Goal: Task Accomplishment & Management: Use online tool/utility

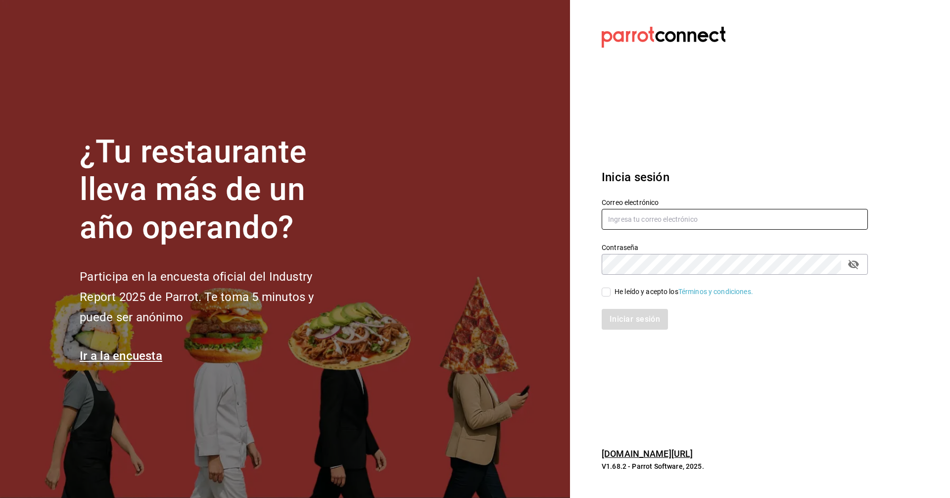
click at [623, 223] on input "text" at bounding box center [735, 219] width 266 height 21
type input "[PERSON_NAME][EMAIL_ADDRESS][DOMAIN_NAME]"
click at [607, 294] on input "He leído y acepto los Términos y condiciones." at bounding box center [606, 292] width 9 height 9
checkbox input "true"
click at [622, 316] on button "Iniciar sesión" at bounding box center [635, 319] width 67 height 21
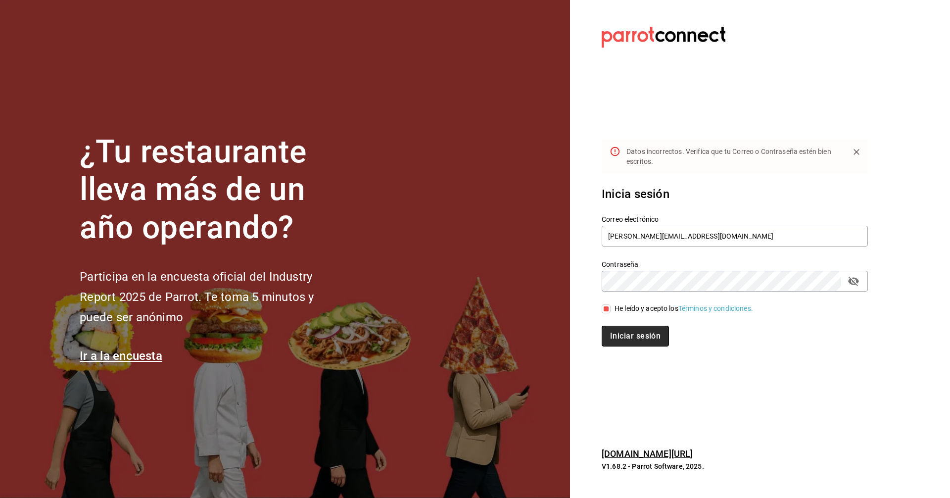
click at [616, 334] on button "Iniciar sesión" at bounding box center [635, 336] width 67 height 21
click at [660, 234] on input "[PERSON_NAME][EMAIL_ADDRESS][DOMAIN_NAME]" at bounding box center [735, 236] width 266 height 21
type input "[PERSON_NAME][EMAIL_ADDRESS][DOMAIN_NAME]"
click at [625, 333] on button "Iniciar sesión" at bounding box center [635, 336] width 67 height 21
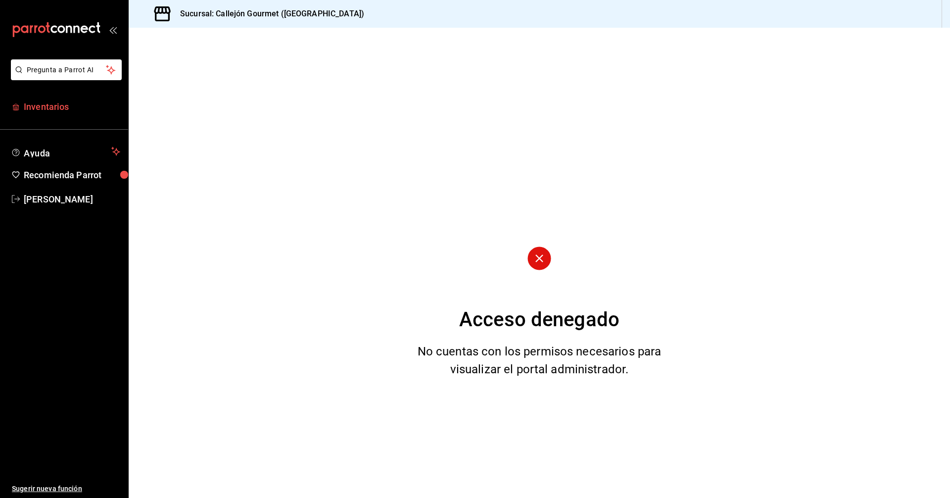
click at [43, 107] on span "Inventarios" at bounding box center [72, 106] width 96 height 13
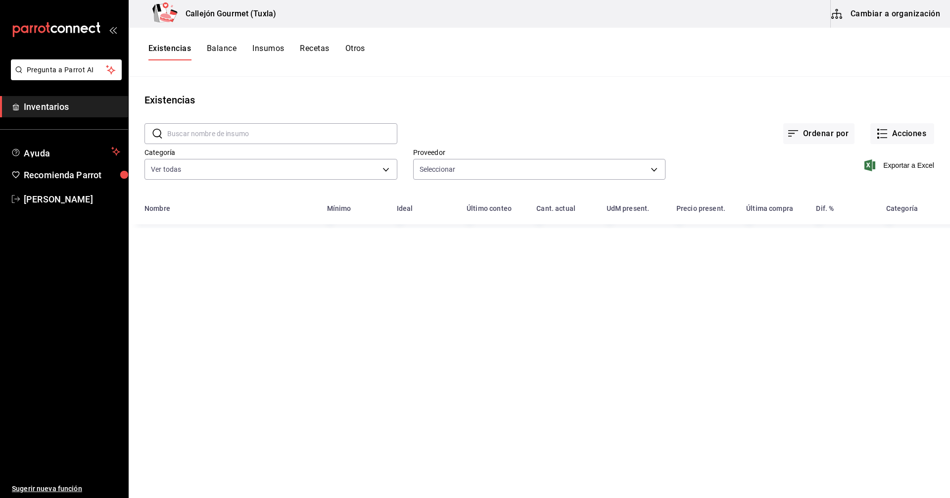
type input "d07e61b9-724f-4f83-8377-ee3ec137bf0e,f22b31a0-3d84-4ac3-8c2c-dc33927ceec7,9be79…"
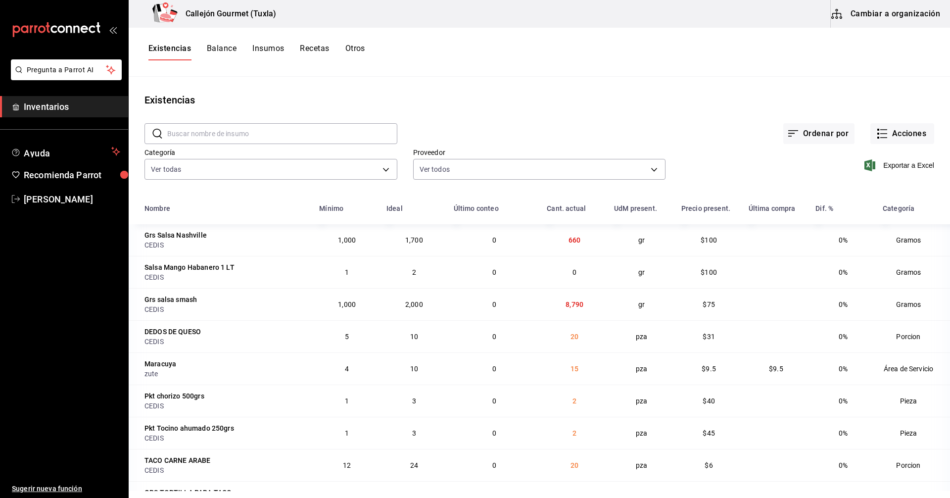
click at [885, 16] on button "Cambiar a organización" at bounding box center [886, 14] width 111 height 28
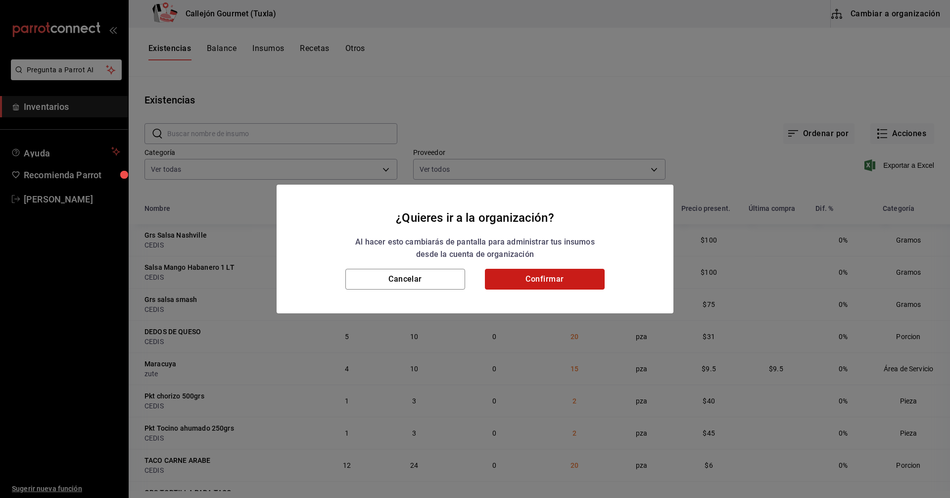
click at [536, 280] on button "Confirmar" at bounding box center [545, 279] width 120 height 21
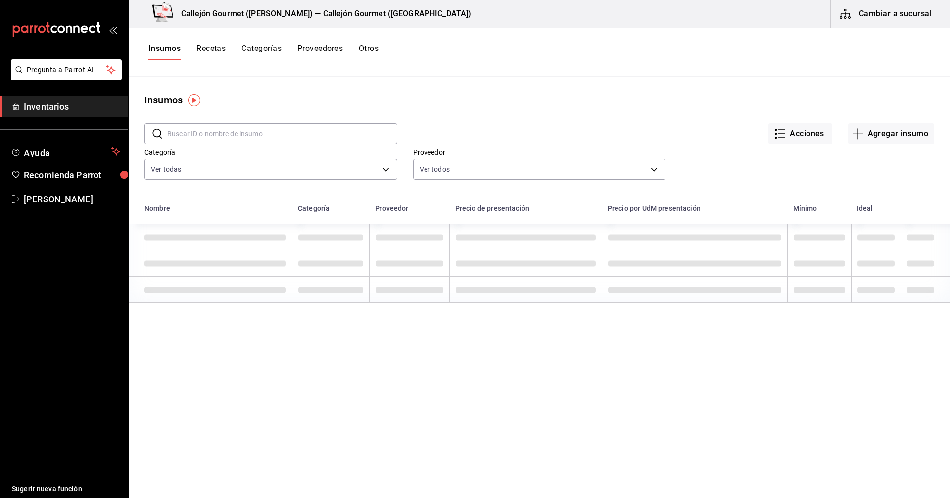
click at [371, 51] on button "Otros" at bounding box center [369, 52] width 20 height 17
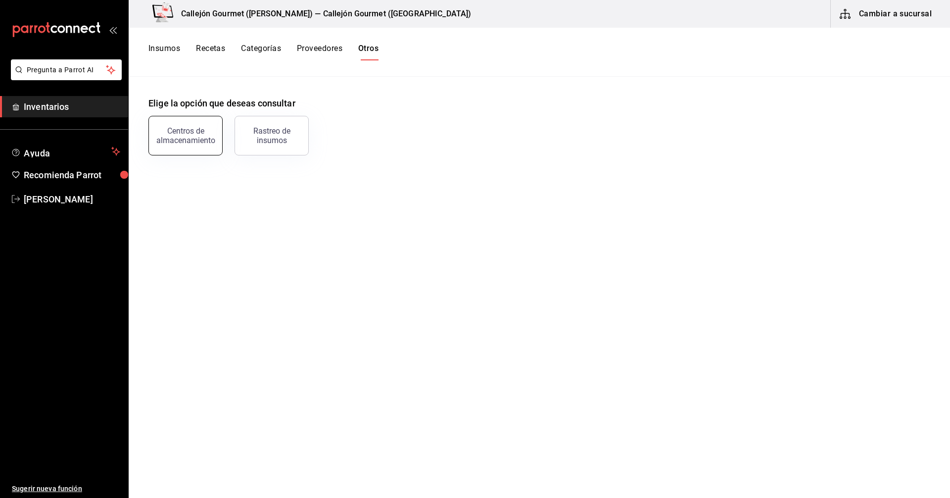
click at [170, 139] on div "Centros de almacenamiento" at bounding box center [185, 135] width 61 height 19
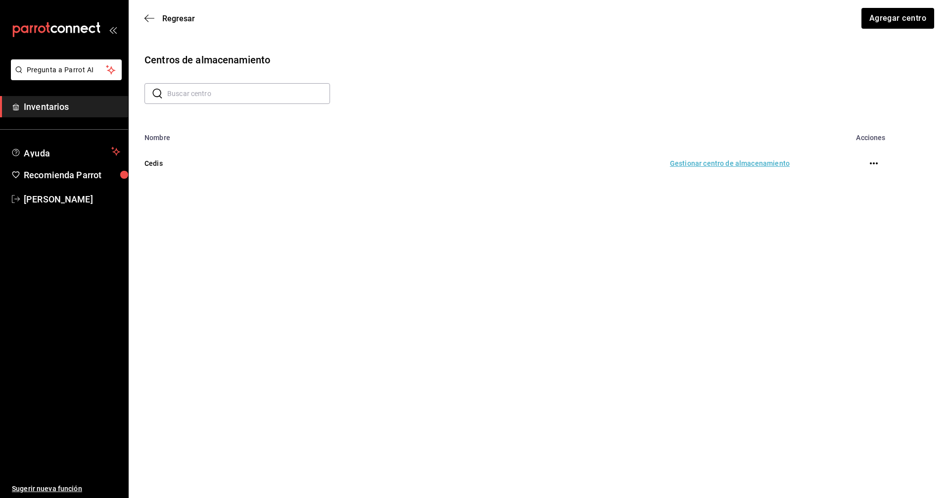
click at [708, 155] on td "Gestionar centro de almacenamiento" at bounding box center [549, 164] width 506 height 44
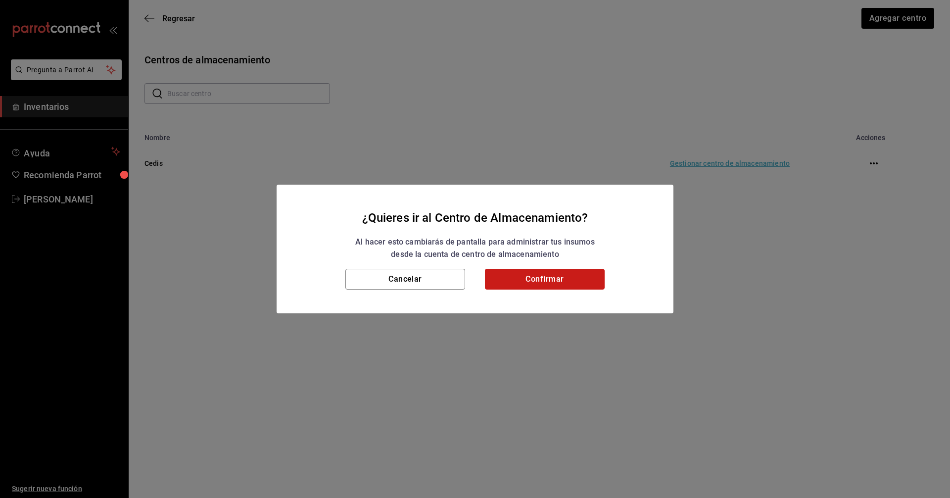
click at [560, 280] on button "Confirmar" at bounding box center [545, 279] width 120 height 21
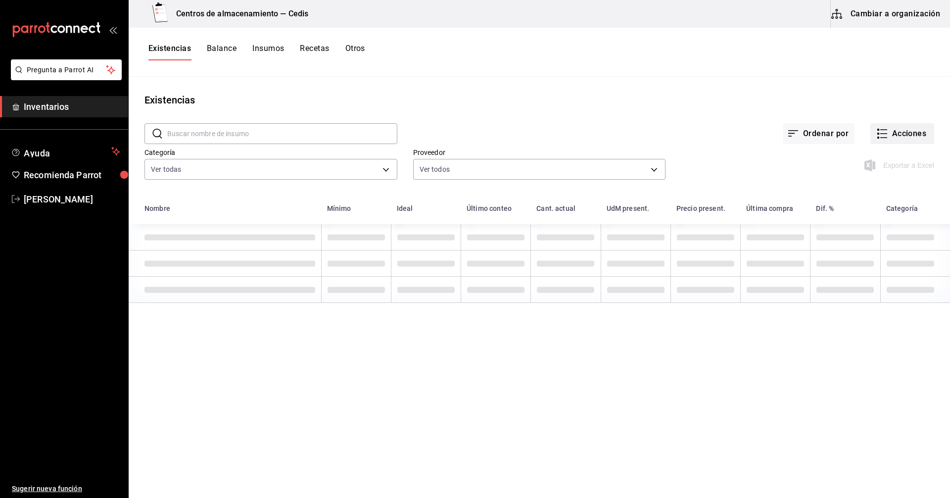
click at [883, 133] on button "Acciones" at bounding box center [902, 133] width 64 height 21
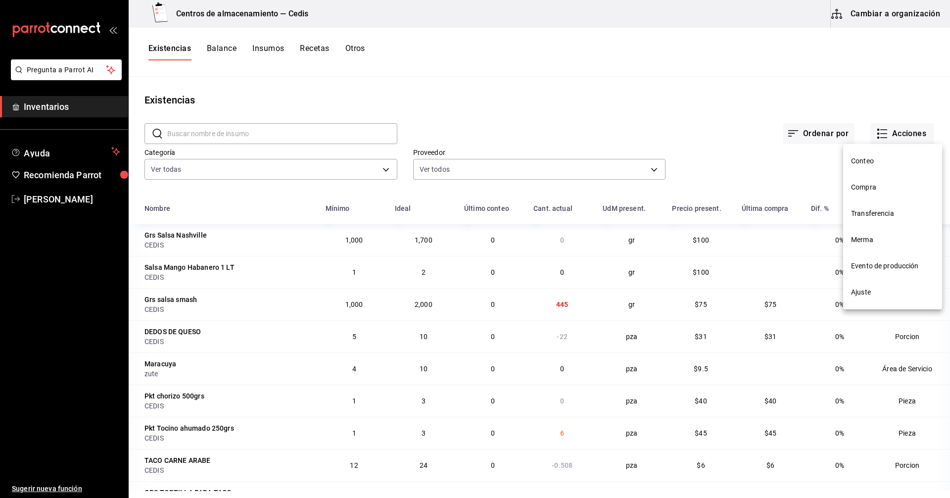
click at [858, 187] on span "Compra" at bounding box center [892, 187] width 83 height 10
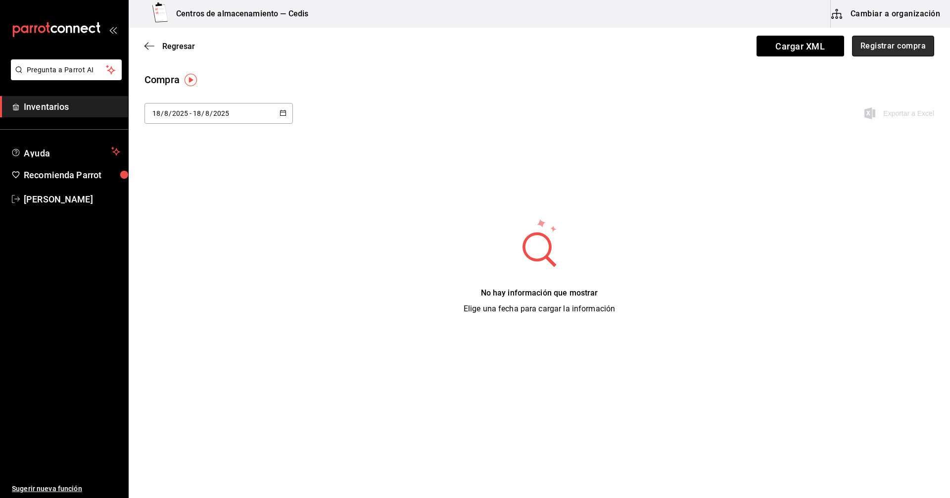
click at [893, 48] on button "Registrar compra" at bounding box center [893, 46] width 82 height 21
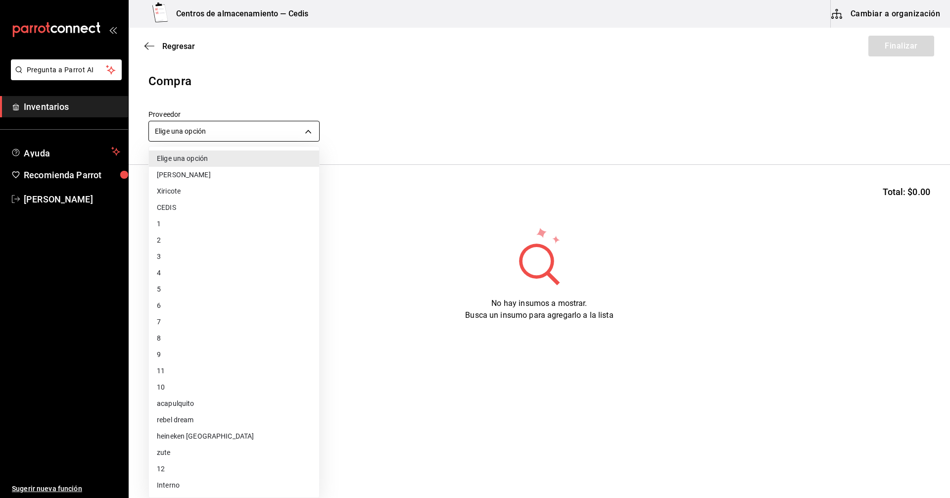
click at [210, 135] on body "Pregunta a Parrot AI Inventarios Ayuda Recomienda Parrot [PERSON_NAME] Sugerir …" at bounding box center [475, 221] width 950 height 442
click at [175, 209] on li "CEDIS" at bounding box center [234, 207] width 170 height 16
type input "9be79bfb-cfb8-40e1-9034-6f157fd39d74"
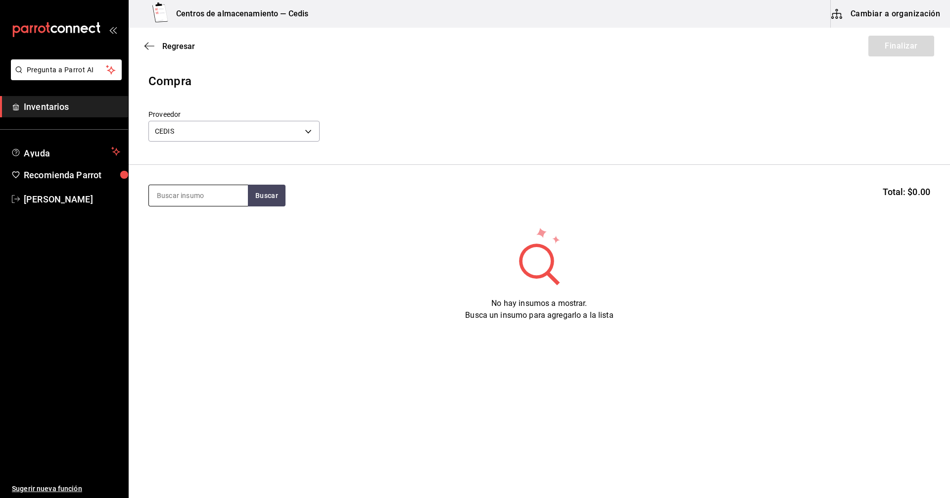
click at [205, 193] on input at bounding box center [198, 195] width 99 height 21
type input "salsa ca"
click at [179, 238] on div "GRS SALSA [US_STATE]" at bounding box center [198, 230] width 83 height 24
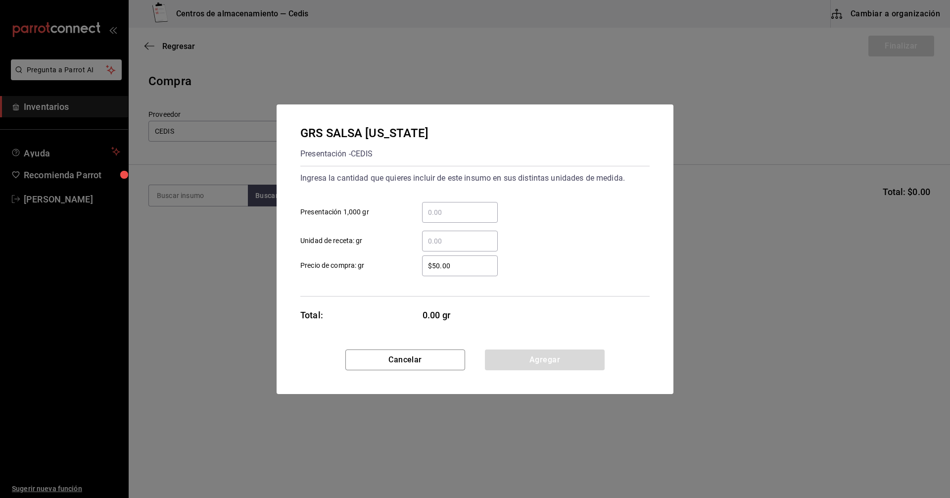
click at [444, 239] on input "​ Unidad de receta: gr" at bounding box center [460, 241] width 76 height 12
type input "1,790"
click at [569, 277] on div "Ingresa la cantidad que quieres incluir de este insumo en sus distintas unidade…" at bounding box center [474, 231] width 349 height 131
click at [545, 353] on button "Agregar" at bounding box center [545, 359] width 120 height 21
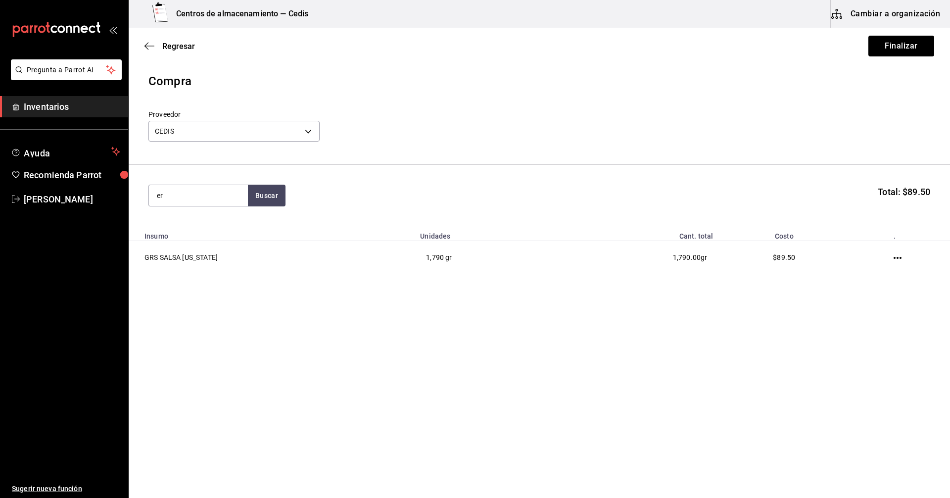
type input "e"
type input "frijol"
click at [184, 222] on div "PORCION FRIJOL" at bounding box center [190, 224] width 66 height 12
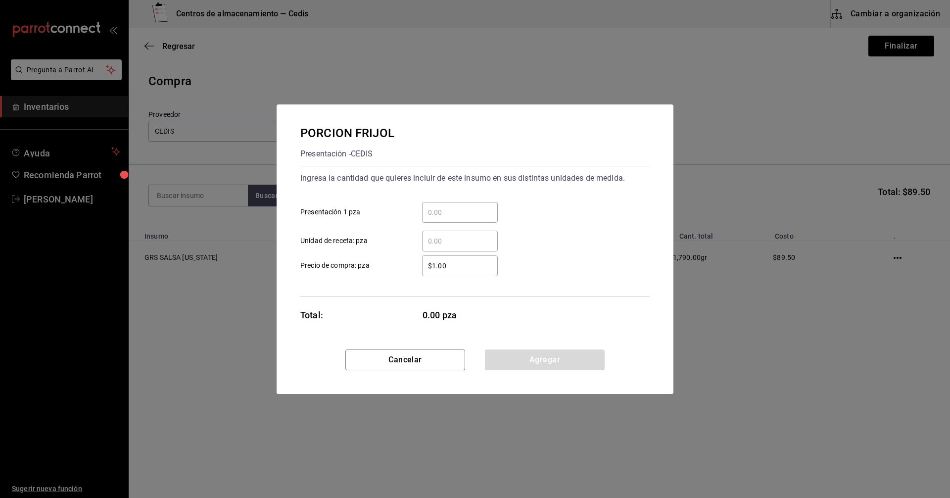
click at [448, 214] on input "​ Presentación 1 pza" at bounding box center [460, 212] width 76 height 12
type input "70"
click at [544, 274] on div "$1.00 ​ Precio de compra: pza" at bounding box center [470, 261] width 357 height 29
click at [551, 355] on button "Agregar" at bounding box center [545, 359] width 120 height 21
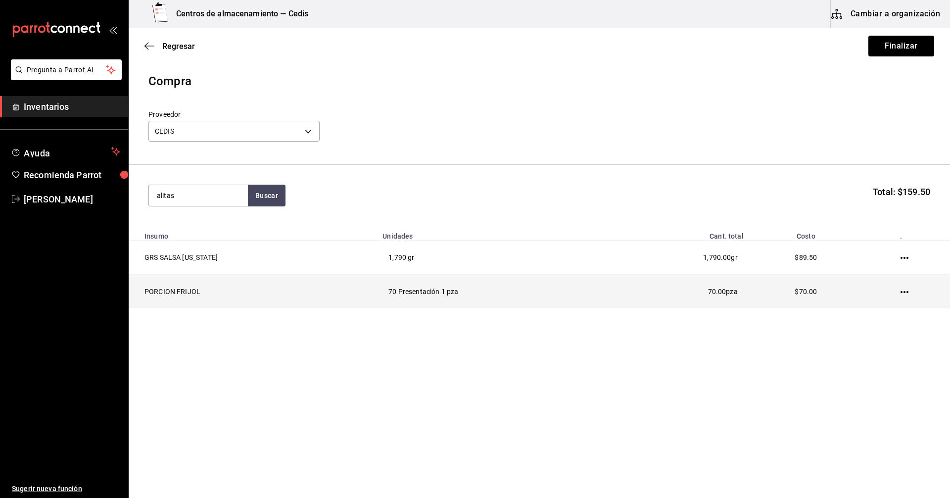
type input "alitas"
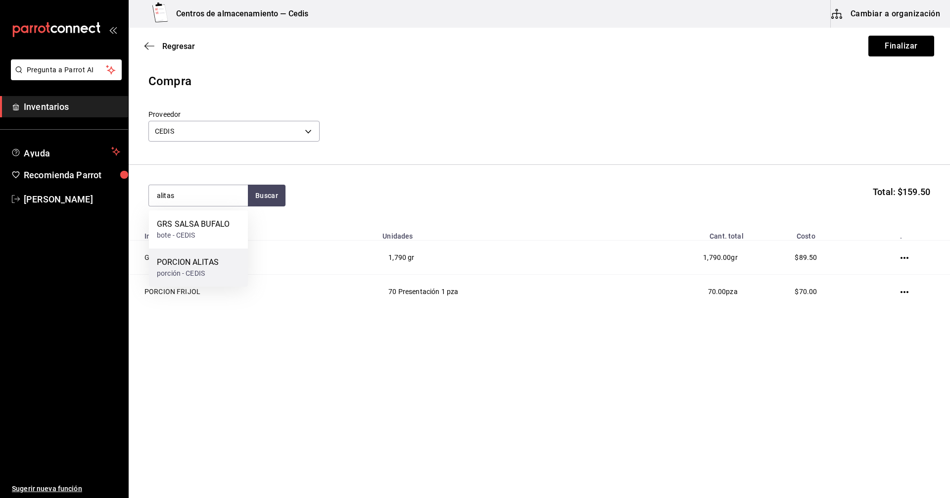
click at [181, 265] on div "PORCION ALITAS" at bounding box center [188, 262] width 62 height 12
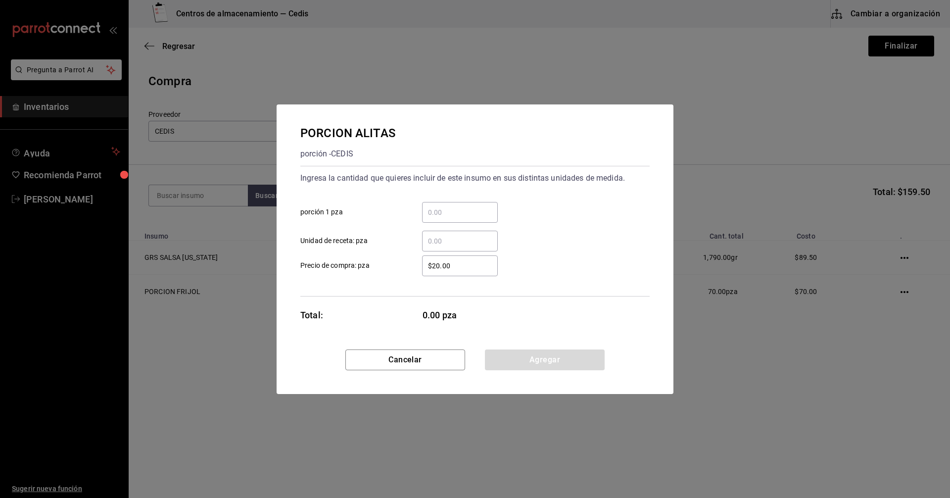
click at [445, 214] on input "​ porción 1 pza" at bounding box center [460, 212] width 76 height 12
type input "47"
click at [624, 244] on div "​ Unidad de receta: pza" at bounding box center [470, 237] width 357 height 29
click at [541, 360] on button "Agregar" at bounding box center [545, 359] width 120 height 21
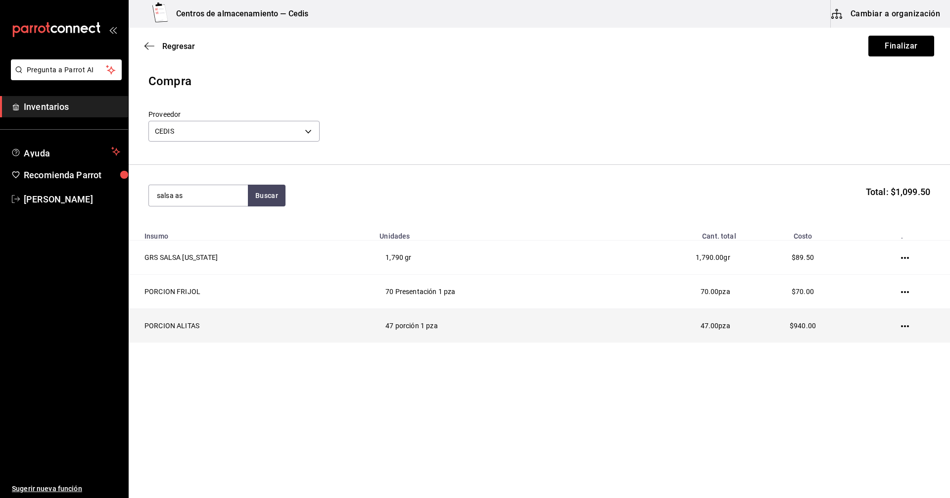
type input "salsa as"
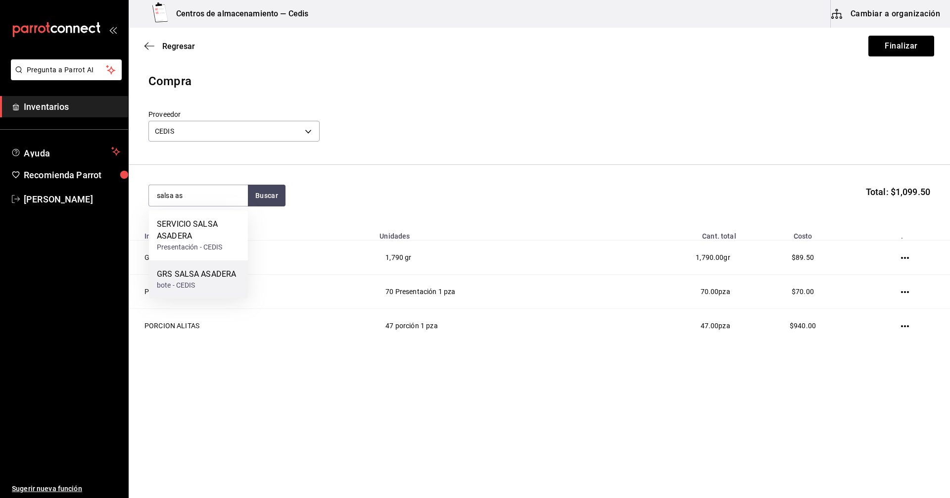
click at [197, 277] on div "GRS SALSA ASADERA" at bounding box center [196, 274] width 79 height 12
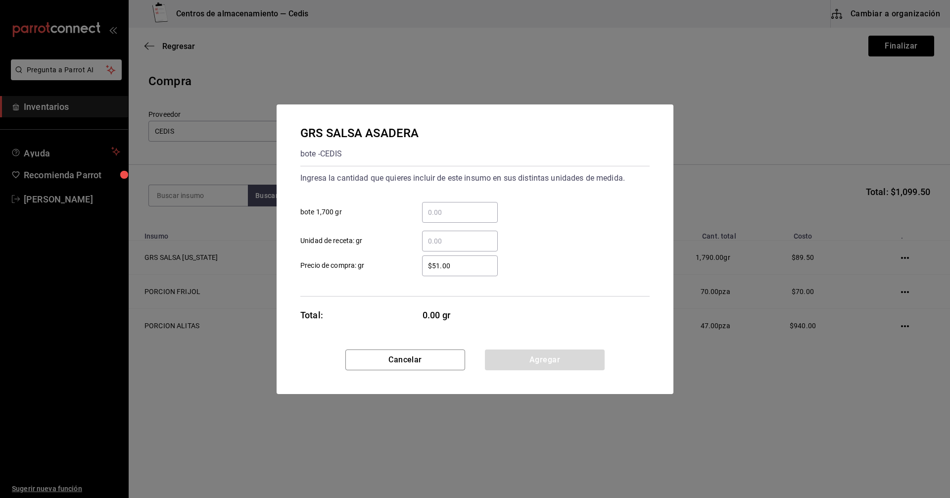
click at [436, 240] on input "​ Unidad de receta: gr" at bounding box center [460, 241] width 76 height 12
type input "3,400"
click at [526, 260] on div "$51.00 ​ Precio de compra: gr" at bounding box center [470, 261] width 357 height 29
click at [541, 361] on button "Agregar" at bounding box center [545, 359] width 120 height 21
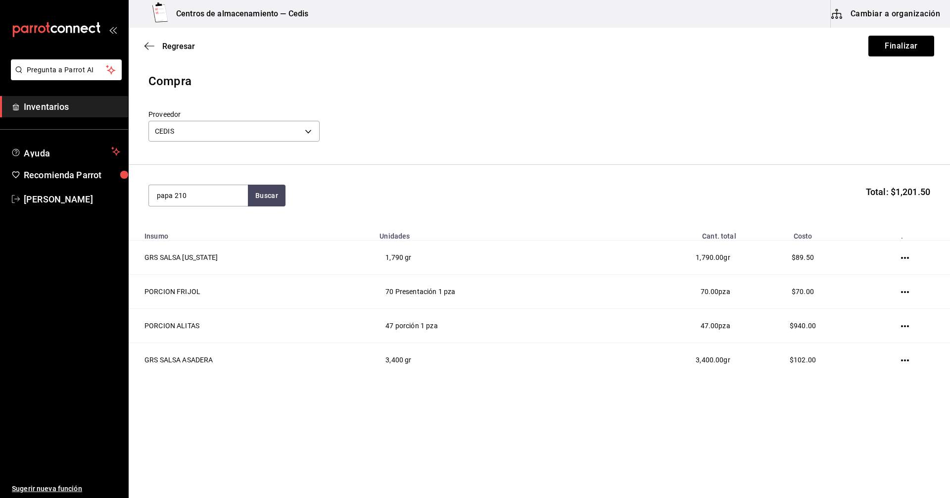
type input "papa 210"
click at [175, 227] on div "PORCION PAPA 210GRS" at bounding box center [198, 230] width 83 height 24
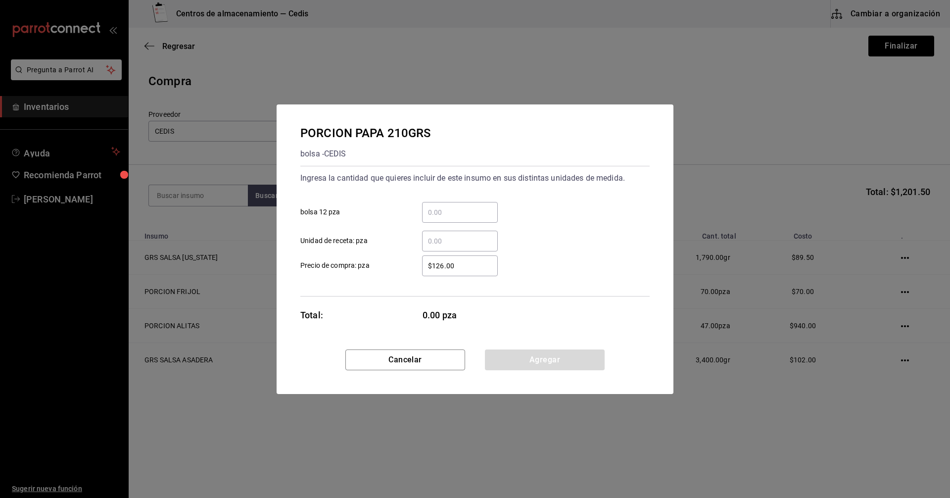
click at [445, 213] on input "​ bolsa 12 pza" at bounding box center [460, 212] width 76 height 12
type input "2"
click at [600, 244] on div "​ Unidad de receta: pza" at bounding box center [470, 237] width 357 height 29
click at [548, 357] on button "Agregar" at bounding box center [545, 359] width 120 height 21
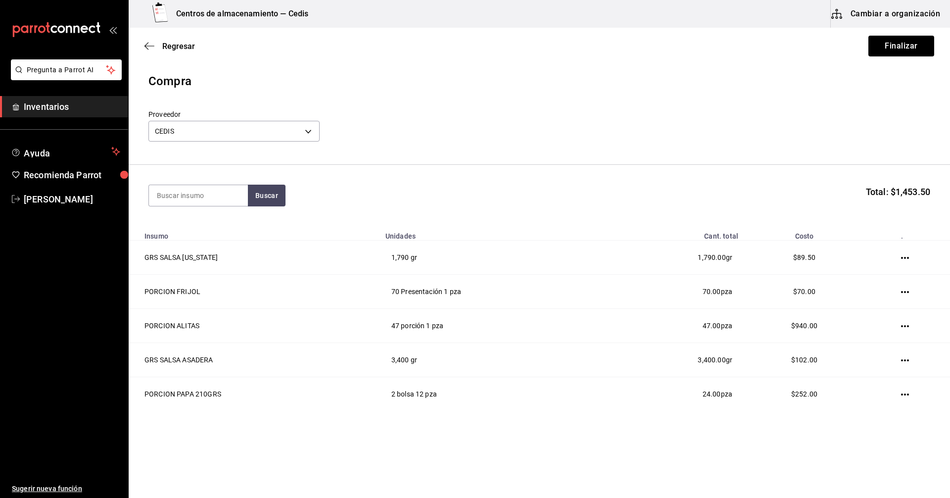
scroll to position [1, 0]
click at [885, 48] on button "Finalizar" at bounding box center [901, 46] width 66 height 21
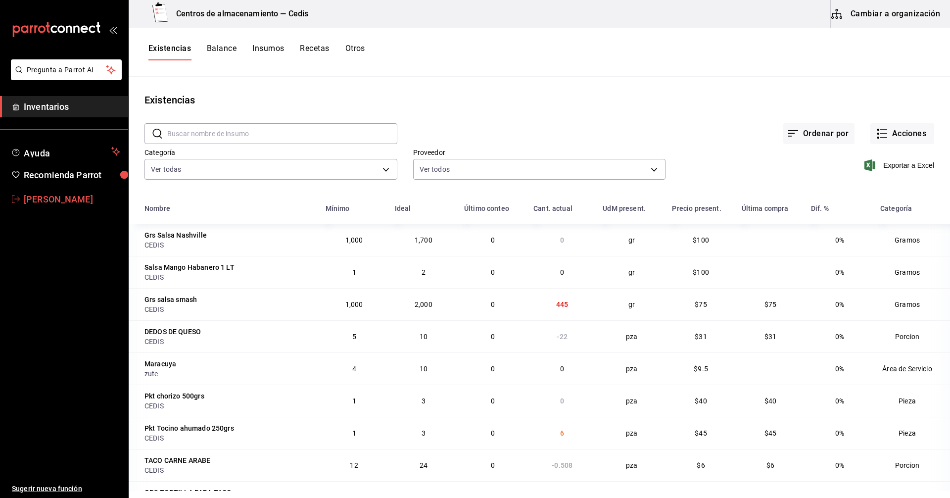
click at [69, 199] on span "[PERSON_NAME]" at bounding box center [72, 198] width 96 height 13
